Goal: Task Accomplishment & Management: Complete application form

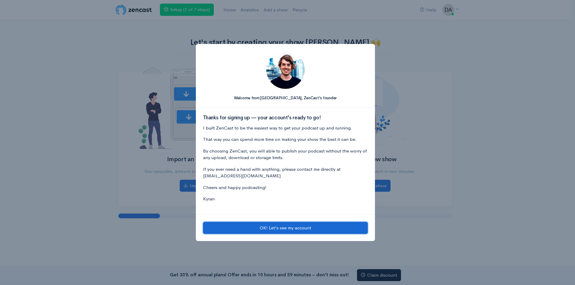
click at [294, 227] on button "OK! Let's see my account" at bounding box center [285, 228] width 165 height 12
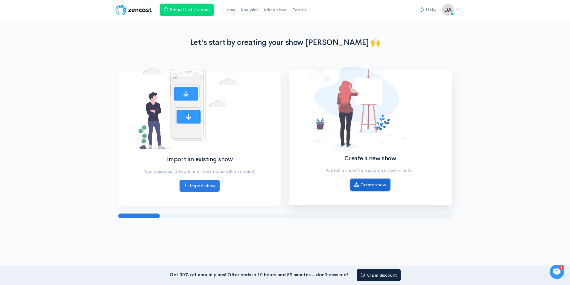
click at [365, 185] on link "Create show" at bounding box center [370, 185] width 40 height 12
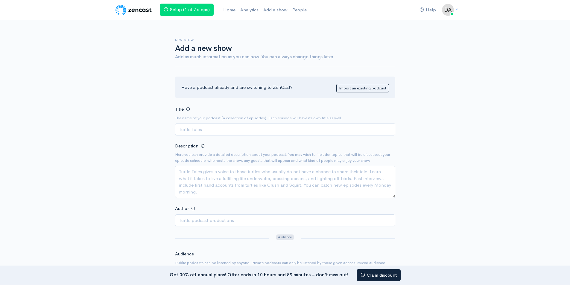
drag, startPoint x: 336, startPoint y: 50, endPoint x: 331, endPoint y: 47, distance: 5.1
click at [336, 50] on h1 "Add a new show" at bounding box center [285, 48] width 220 height 9
click at [206, 127] on input "Title" at bounding box center [285, 129] width 220 height 12
paste input "Sound Solutions with Wantek"
type input "Sound Solutions with Wantek"
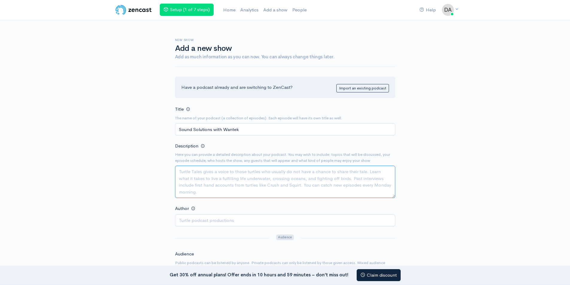
click at [206, 181] on textarea "Description" at bounding box center [285, 182] width 220 height 32
paste textarea "Sound Solutions with Wantek"
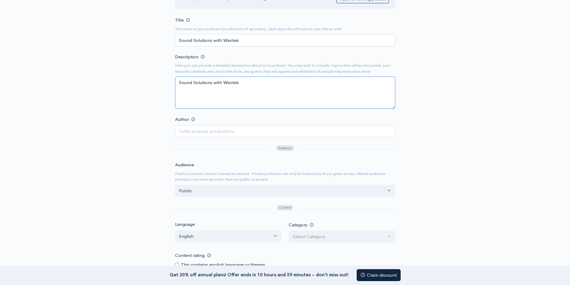
scroll to position [90, 0]
click at [222, 85] on textarea "Sound Solutions with Wantek" at bounding box center [285, 92] width 220 height 32
paste textarea "is your dedicated podcast for exploring the latest innovations in audio gear—fr…"
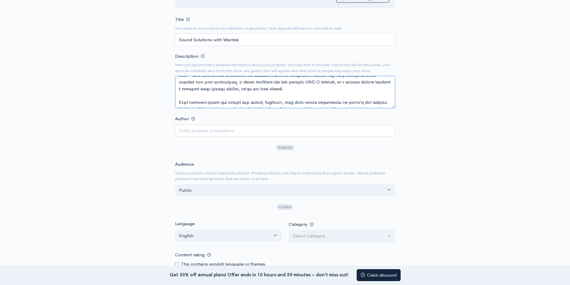
scroll to position [0, 0]
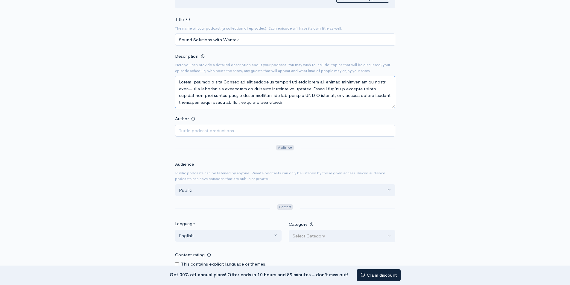
type textarea "Lorem Ipsumdolo sita Consec ad elit seddoeius tempori utl etdolorem ali enimad …"
click at [213, 130] on input "Author" at bounding box center [285, 131] width 220 height 12
paste input "[PERSON_NAME]"
type input "[PERSON_NAME]"
click at [423, 141] on div "New show Add a new show Add as much information as you can now. You can always …" at bounding box center [285, 169] width 341 height 477
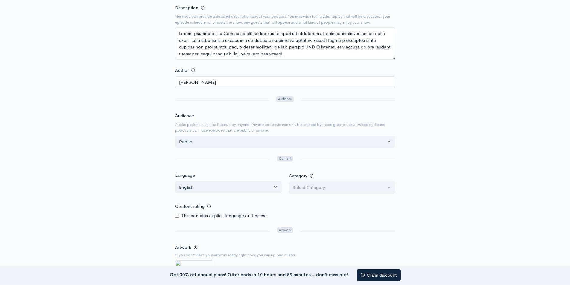
scroll to position [150, 0]
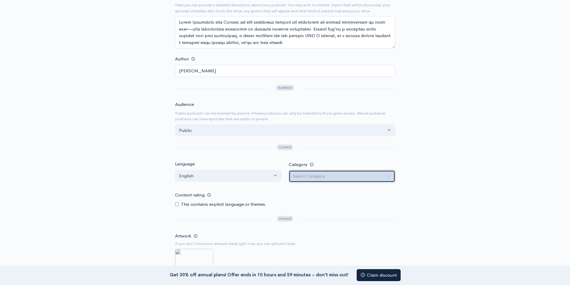
click at [317, 176] on div "Select Category" at bounding box center [339, 176] width 93 height 7
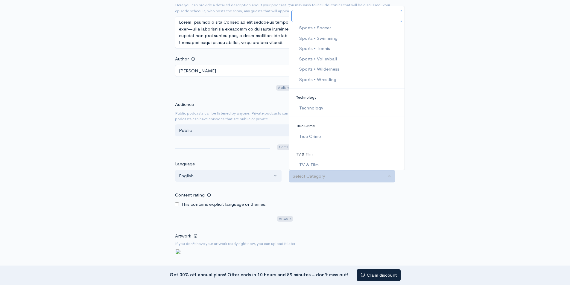
scroll to position [1317, 0]
click at [305, 88] on span "Technology" at bounding box center [311, 87] width 24 height 7
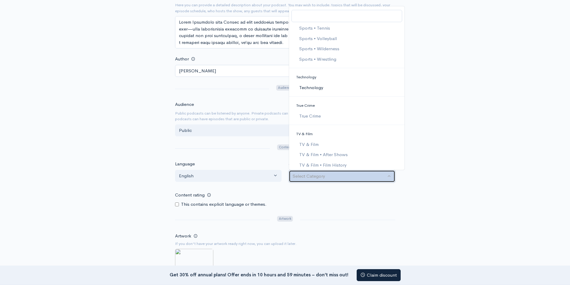
select select "Technology"
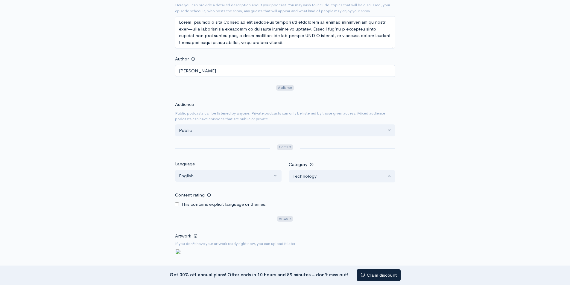
click at [415, 147] on div "New show Add a new show Add as much information as you can now. You can always …" at bounding box center [285, 109] width 341 height 477
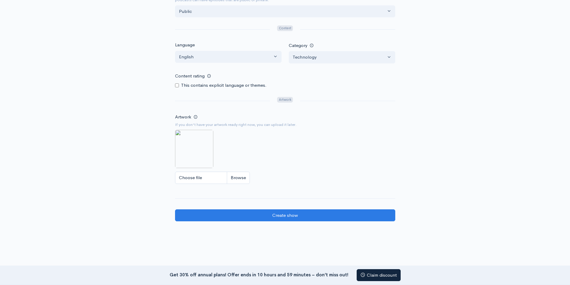
scroll to position [269, 0]
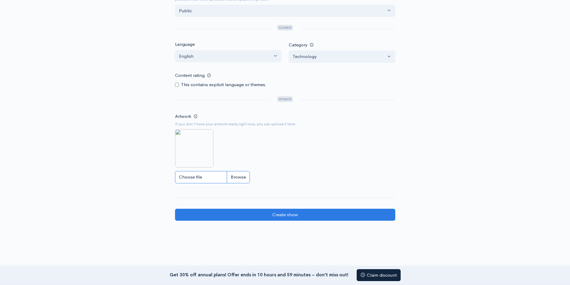
click at [199, 177] on input "Choose file" at bounding box center [212, 177] width 75 height 12
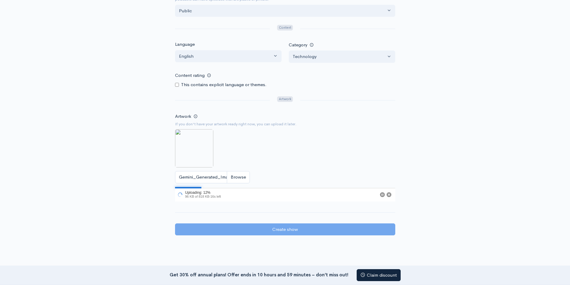
click at [201, 154] on img at bounding box center [194, 148] width 38 height 38
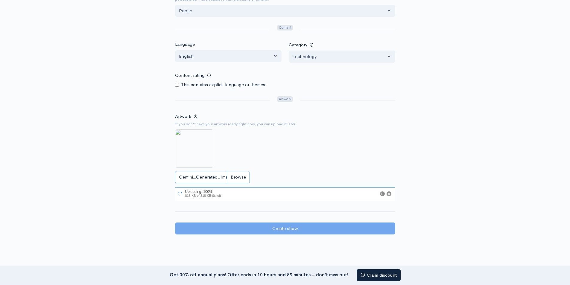
click at [235, 177] on input "Gemini_Generated_Image_90e76y90e76y90e7.jfif" at bounding box center [212, 177] width 75 height 12
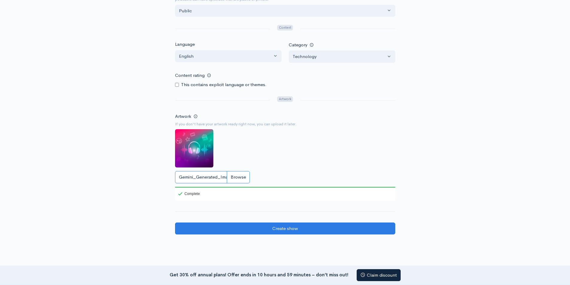
type input "C:\fakepath\Gemini_Generated_Image_57iav357iav357ia.png"
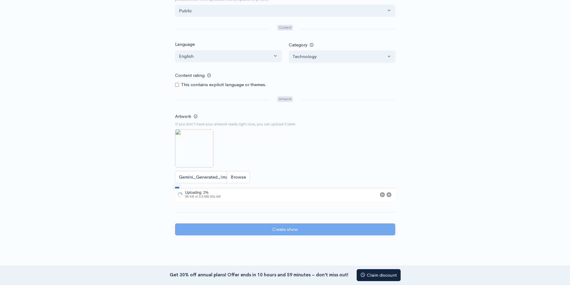
click at [198, 155] on img at bounding box center [194, 148] width 38 height 38
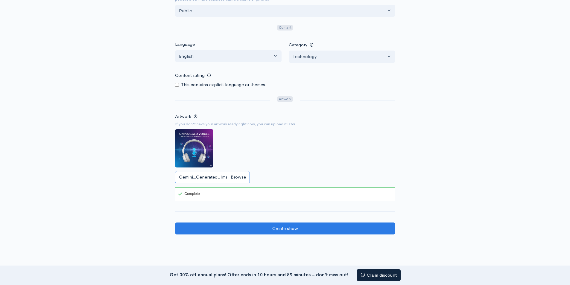
click at [239, 177] on input "Gemini_Generated_Image_57iav357iav357ia.png" at bounding box center [212, 177] width 75 height 12
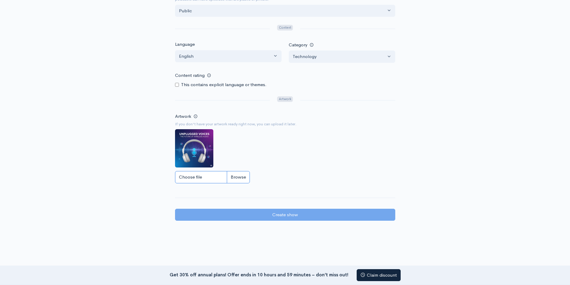
click at [198, 177] on input "Choose file" at bounding box center [212, 177] width 75 height 12
type input "C:\fakepath\Sound Solutions with Wantek.png"
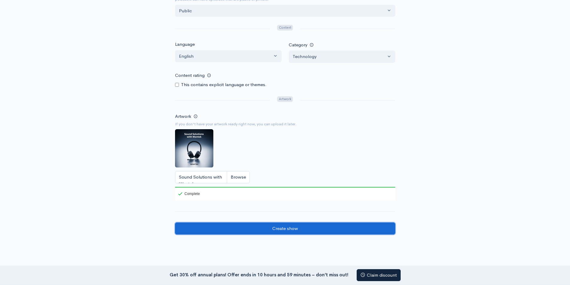
click at [292, 231] on input "Create show" at bounding box center [285, 229] width 220 height 12
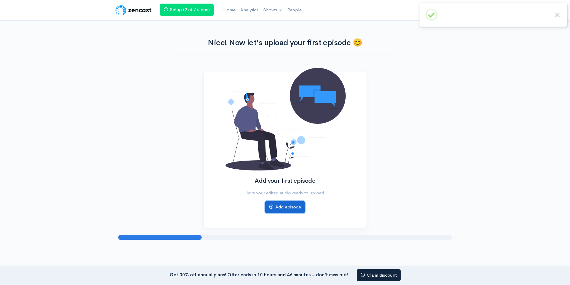
click at [280, 208] on link "Add episode" at bounding box center [285, 207] width 40 height 12
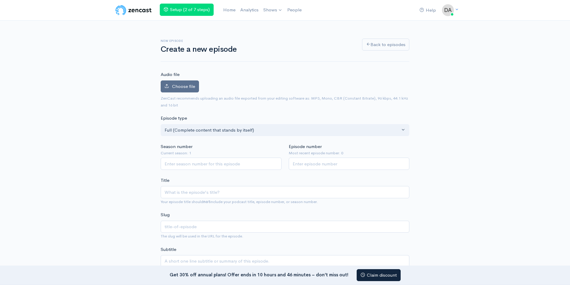
click at [184, 88] on span "Choose file" at bounding box center [183, 86] width 23 height 6
click at [0, 0] on input "Choose file" at bounding box center [0, 0] width 0 height 0
click at [186, 86] on span "Choose file" at bounding box center [183, 86] width 23 height 6
click at [0, 0] on input "Choose file" at bounding box center [0, 0] width 0 height 0
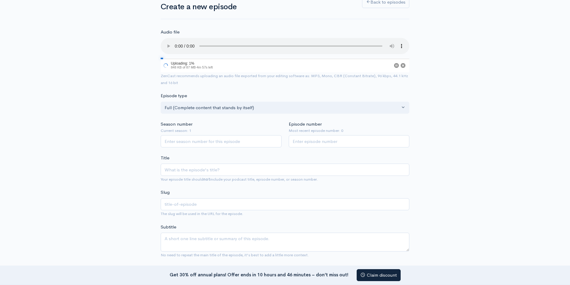
scroll to position [60, 0]
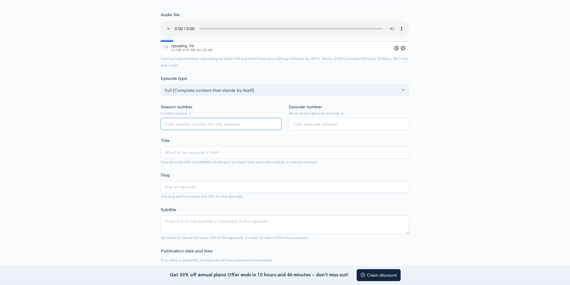
click at [187, 122] on input "Season number" at bounding box center [221, 124] width 121 height 12
type input "1"
click at [311, 126] on input "Episode number" at bounding box center [349, 124] width 121 height 12
type input "1"
drag, startPoint x: 183, startPoint y: 157, endPoint x: 187, endPoint y: 160, distance: 4.7
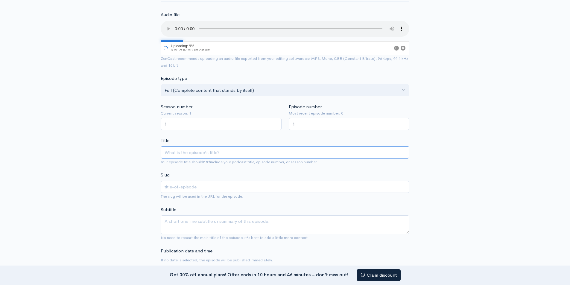
click at [184, 157] on input "Title" at bounding box center [285, 152] width 249 height 12
click at [183, 151] on input "Title" at bounding box center [285, 152] width 249 height 12
paste input "Finding Your Perfect USB C Headset for Work and Play"
type input "Finding Your Perfect USB C Headset for Work and Play"
type input "finding-your-perfect-usb-c-headset-for-work-and-play"
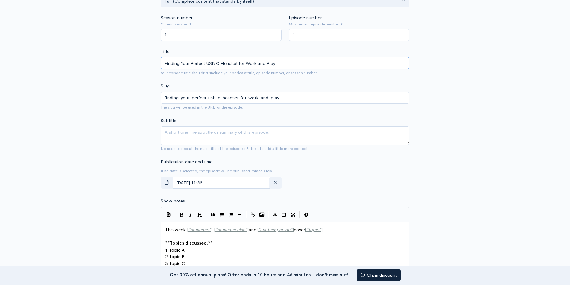
scroll to position [150, 0]
type input "Finding Your Perfect USB C Headset for Work and Play"
click at [182, 130] on textarea "Subtitle" at bounding box center [285, 135] width 249 height 19
click at [168, 135] on textarea "Subtitle" at bounding box center [285, 135] width 249 height 19
paste textarea "Finding Your Perfect USB C Headset for Work and Play"
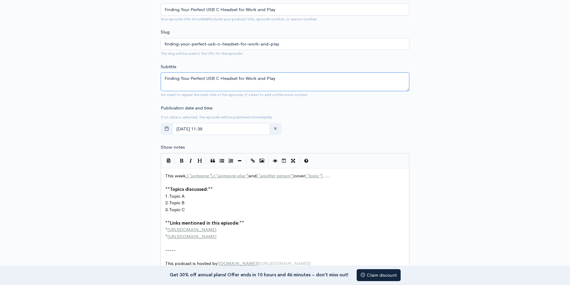
scroll to position [209, 0]
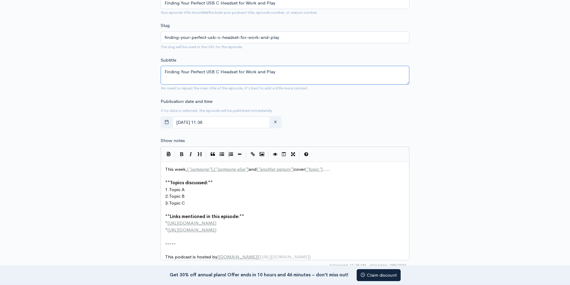
click at [230, 70] on textarea "Finding Your Perfect USB C Headset for Work and Play" at bounding box center [285, 75] width 249 height 19
click at [222, 78] on textarea "Finding Your Perfect USB C Headset for Work and Play" at bounding box center [285, 75] width 249 height 19
click at [223, 77] on textarea "Finding Your Perfect USB C Headset for Work and Play" at bounding box center [285, 75] width 249 height 19
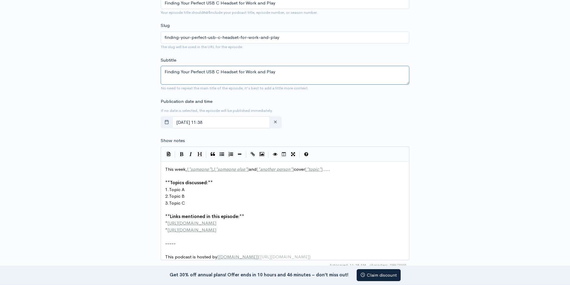
click at [223, 77] on textarea "Finding Your Perfect USB C Headset for Work and Play" at bounding box center [285, 75] width 249 height 19
paste textarea "Lorem Ipsumdolo sita Consec ad elit seddoeius tempori utl etdolorem ali enimad …"
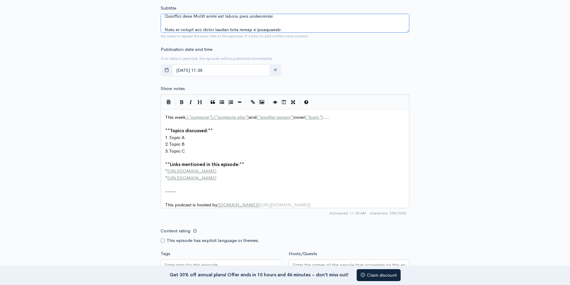
scroll to position [269, 0]
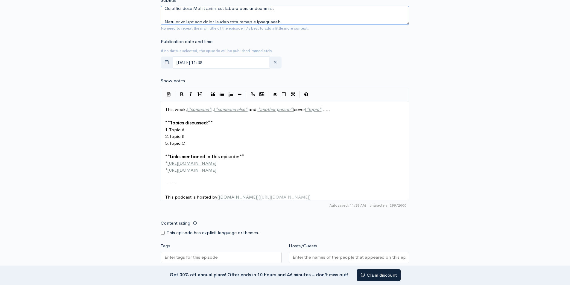
type textarea "Lorem Ipsumdolo sita Consec ad elit seddoeius tempori utl etdolorem ali enimad …"
click at [227, 133] on pre "2. Topic B" at bounding box center [287, 136] width 247 height 7
type textarea "This week, [*someone*], [*someone else*] and [*another person*] cover [*topic*]…"
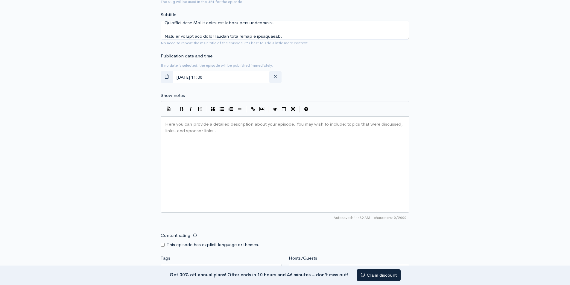
scroll to position [283, 0]
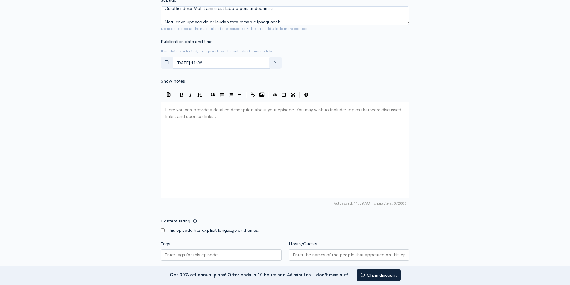
click at [220, 118] on div "Here you can provide a detailed description about your episode. You may wish to…" at bounding box center [292, 157] width 257 height 105
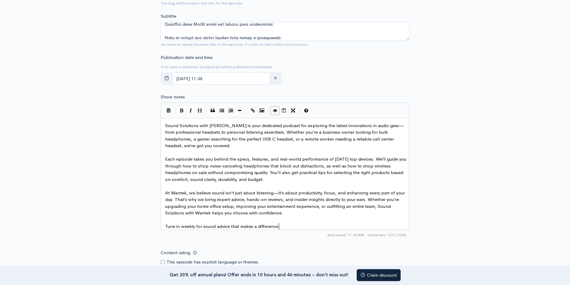
scroll to position [253, 0]
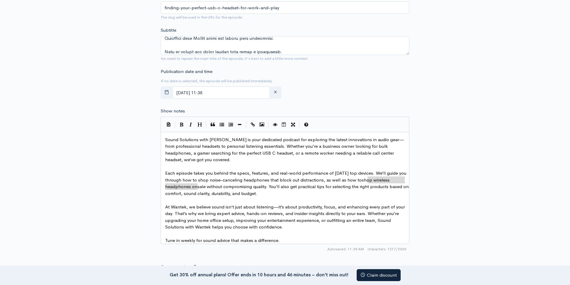
type textarea "shop wireless headphones on sale"
drag, startPoint x: 368, startPoint y: 181, endPoint x: 205, endPoint y: 185, distance: 162.8
drag, startPoint x: 256, startPoint y: 124, endPoint x: 311, endPoint y: 45, distance: 96.4
click at [256, 124] on button "Create Link" at bounding box center [252, 124] width 9 height 9
click at [306, 210] on pre "At Wantek, we believe sound isn’t just about listening—it’s about productivity,…" at bounding box center [287, 217] width 247 height 27
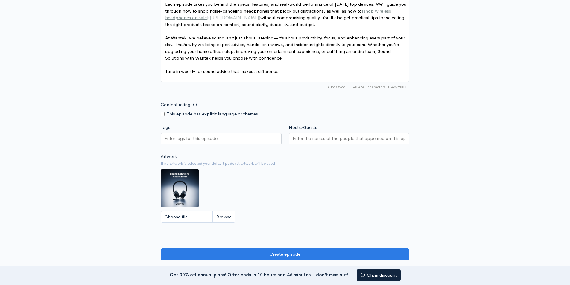
scroll to position [462, 0]
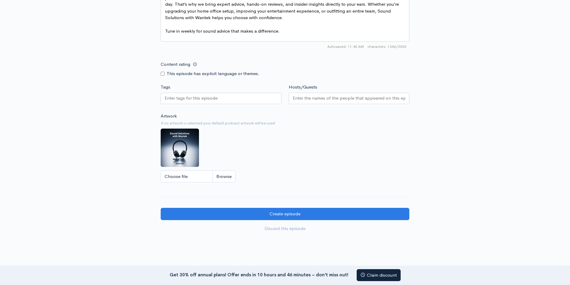
click at [178, 100] on input "Tags" at bounding box center [192, 98] width 54 height 7
type input "techmology"
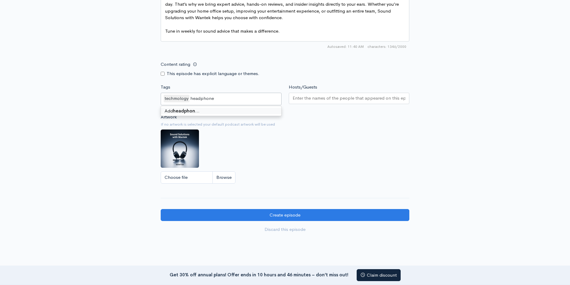
type input "headphones"
type input "wirelessheadphones"
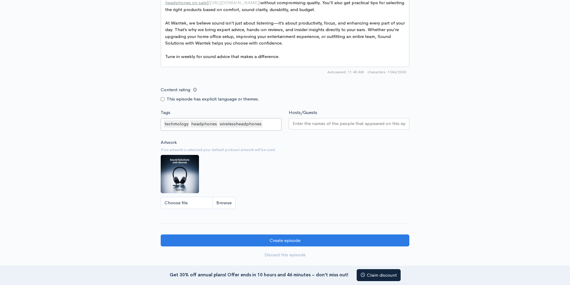
scroll to position [402, 0]
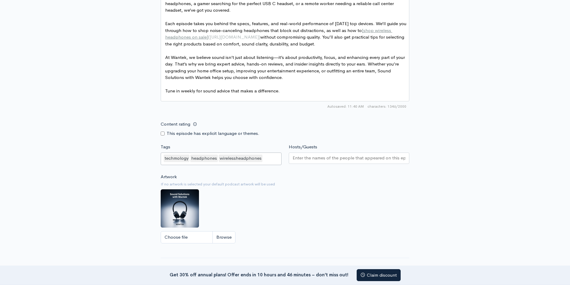
click at [313, 160] on input "Hosts/Guests" at bounding box center [349, 158] width 113 height 7
paste input "[PERSON_NAME]"
type input "[PERSON_NAME]"
click at [304, 208] on div "Artwork If no artwork is selected your default podcast artwork will be used Cho…" at bounding box center [285, 211] width 249 height 74
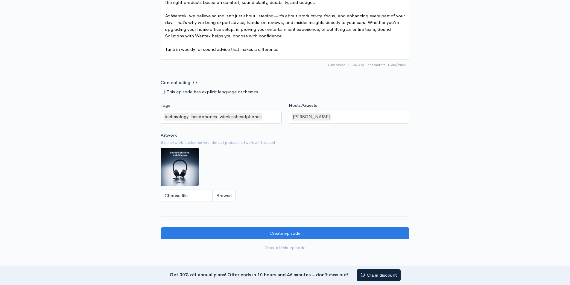
scroll to position [462, 0]
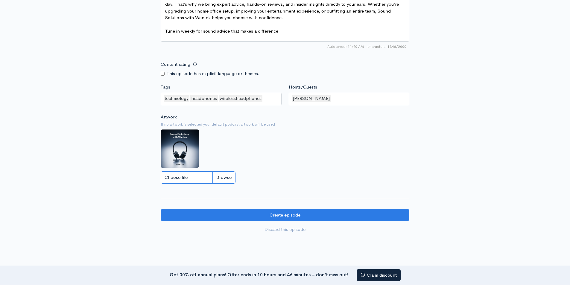
click at [187, 182] on input "Choose file" at bounding box center [198, 177] width 75 height 12
type input "C:\fakepath\Finding Your Perfect USB C Headset for Work and Play.png"
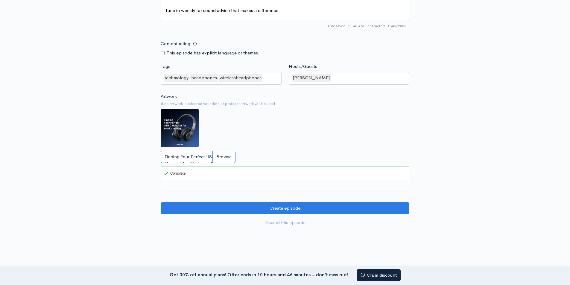
scroll to position [516, 0]
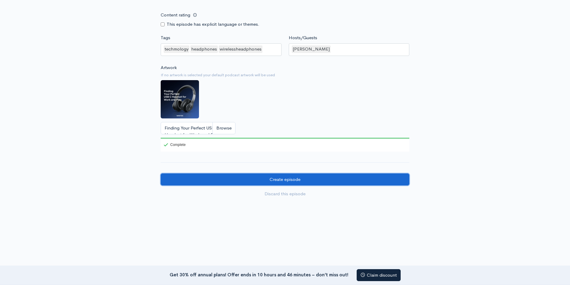
click at [279, 181] on input "Create episode" at bounding box center [285, 180] width 249 height 12
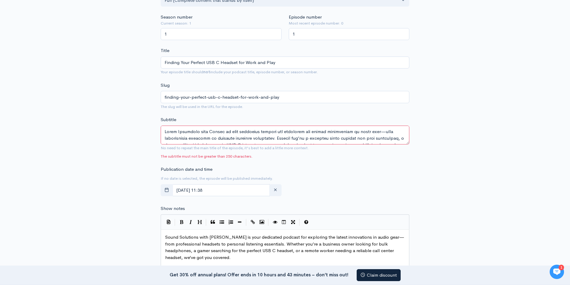
scroll to position [30, 0]
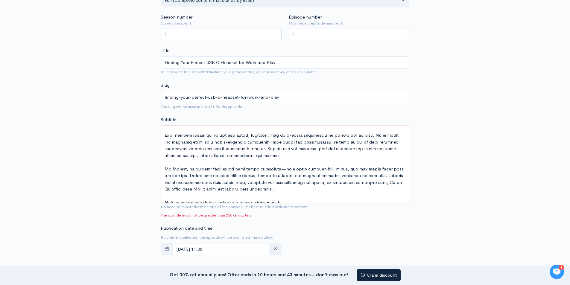
drag, startPoint x: 407, startPoint y: 142, endPoint x: 409, endPoint y: 202, distance: 60.2
click at [409, 202] on textarea "Subtitle" at bounding box center [285, 165] width 249 height 78
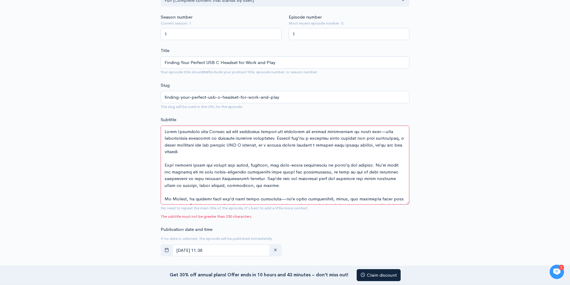
scroll to position [34, 0]
drag, startPoint x: 165, startPoint y: 165, endPoint x: 282, endPoint y: 259, distance: 150.5
click at [282, 259] on form "Audio file Replace file shop wireless headphones on sale.wav 0 ZenCast recommen…" at bounding box center [285, 262] width 249 height 681
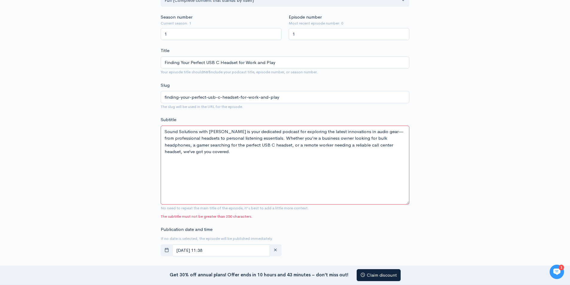
scroll to position [0, 0]
click at [469, 150] on div "New episode Create a new episode Back to episodes Audio file Replace file shop …" at bounding box center [285, 240] width 570 height 739
click at [224, 167] on textarea "Subtitle" at bounding box center [285, 165] width 249 height 79
click at [223, 167] on textarea "Subtitle" at bounding box center [285, 165] width 249 height 79
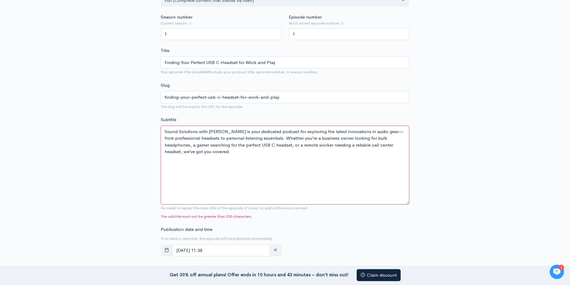
click at [204, 154] on textarea "Subtitle" at bounding box center [285, 165] width 249 height 79
drag, startPoint x: 275, startPoint y: 138, endPoint x: 282, endPoint y: 164, distance: 27.5
click at [282, 164] on textarea "Subtitle" at bounding box center [285, 165] width 249 height 79
click at [288, 164] on textarea "Subtitle" at bounding box center [285, 165] width 249 height 79
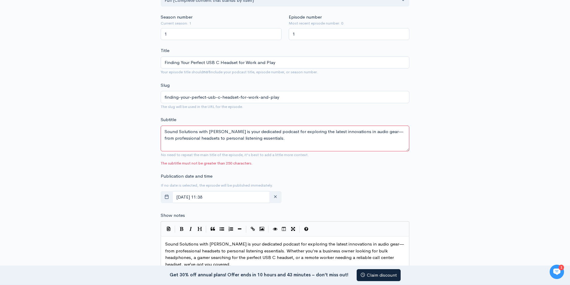
drag, startPoint x: 407, startPoint y: 203, endPoint x: 397, endPoint y: 149, distance: 54.1
click at [397, 149] on textarea "Subtitle" at bounding box center [285, 139] width 249 height 26
type textarea "Sound Solutions with [PERSON_NAME] is your dedicated podcast for exploring the …"
click at [475, 142] on div "New episode Create a new episode Back to episodes Audio file Replace file shop …" at bounding box center [285, 214] width 570 height 686
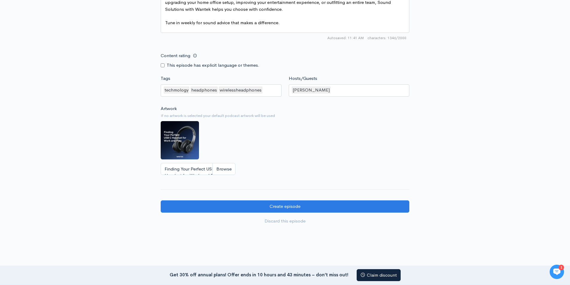
scroll to position [504, 0]
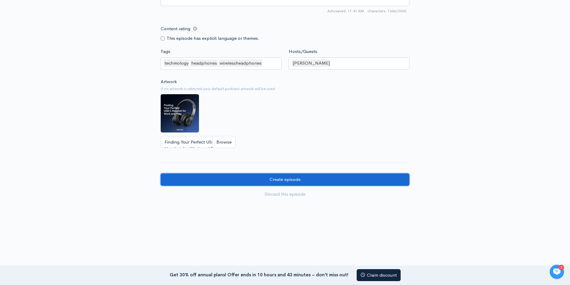
click at [284, 177] on input "Create episode" at bounding box center [285, 180] width 249 height 12
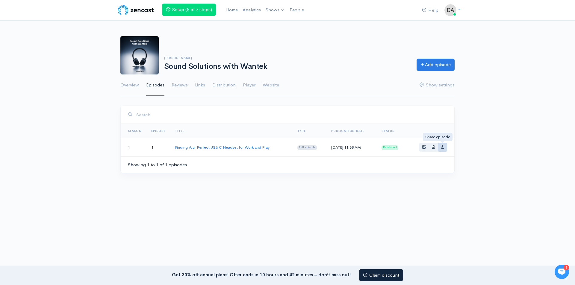
click at [443, 146] on icon "Basic example" at bounding box center [442, 147] width 4 height 4
type input "https://sound-solutions-with-wantek.zencast.website/episodes/finding-your-perfe…"
type input "https://media.zencast.fm/sound-solutions-with-wantek/c990a9f1-6fa7-43c4-89da-fa…"
type input "<iframe src='https://share.zencast.fm/embed/episode/c990a9f1-6fa7-43c4-89da-fa8…"
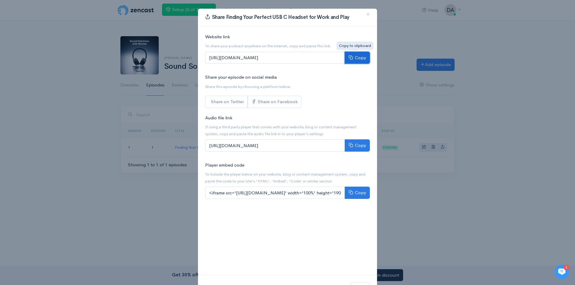
click at [351, 60] on button "Copy" at bounding box center [356, 58] width 25 height 12
